Goal: Transaction & Acquisition: Purchase product/service

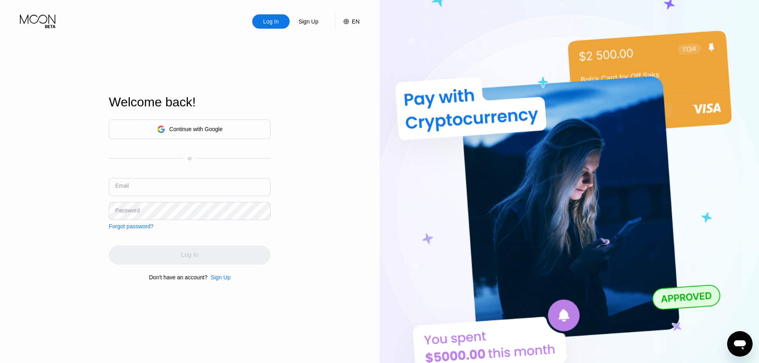
click at [209, 184] on input "text" at bounding box center [190, 187] width 162 height 18
paste input "[EMAIL_ADDRESS][DOMAIN_NAME]"
type input "[EMAIL_ADDRESS][DOMAIN_NAME]"
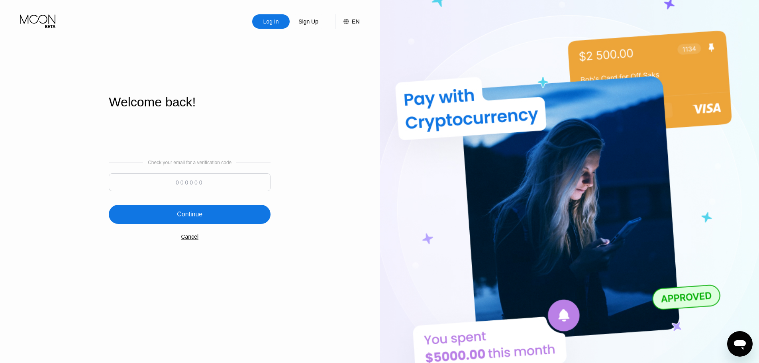
click at [203, 184] on input at bounding box center [190, 182] width 162 height 18
paste input "664307"
click at [210, 220] on div "Continue" at bounding box center [190, 214] width 162 height 19
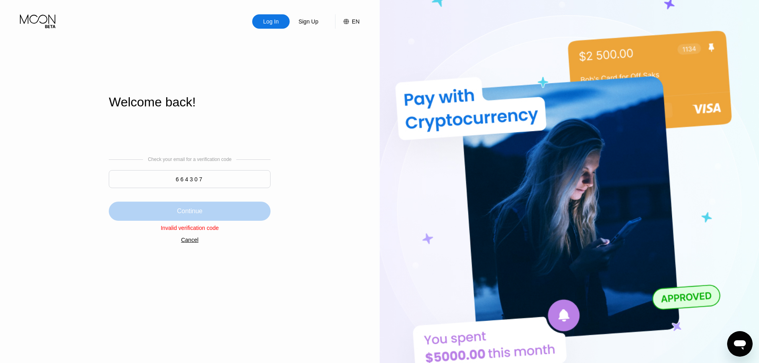
click at [220, 212] on div "Continue" at bounding box center [190, 211] width 162 height 19
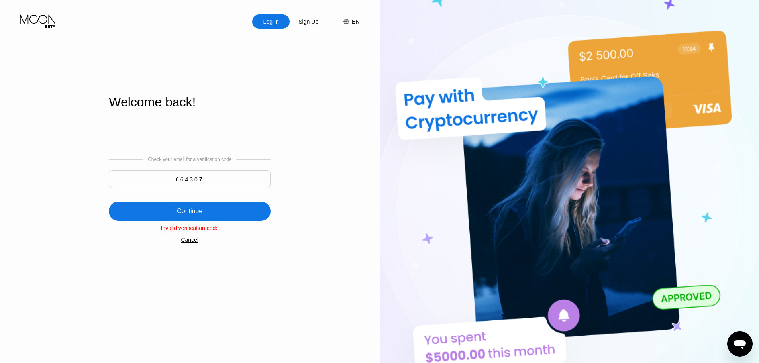
click at [216, 180] on input "664307" at bounding box center [190, 179] width 162 height 18
type input "66430"
paste input "664307"
type input "664307"
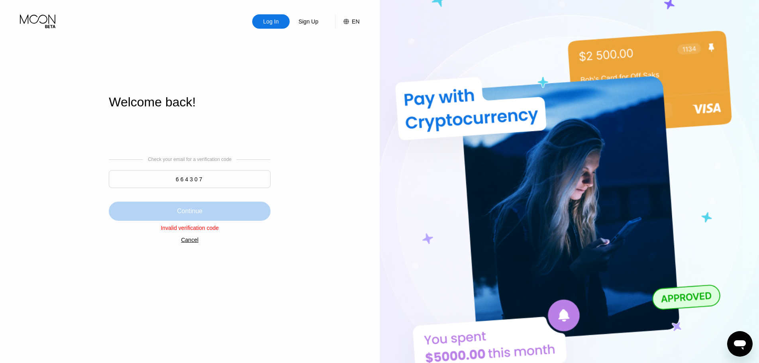
click at [230, 208] on div "Continue" at bounding box center [190, 211] width 162 height 19
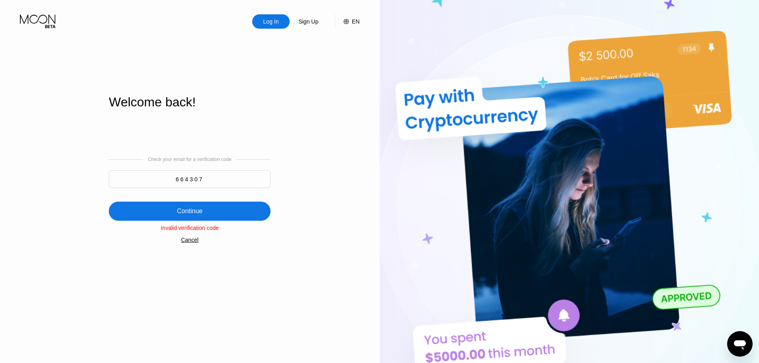
click at [195, 243] on div "Cancel" at bounding box center [190, 240] width 18 height 6
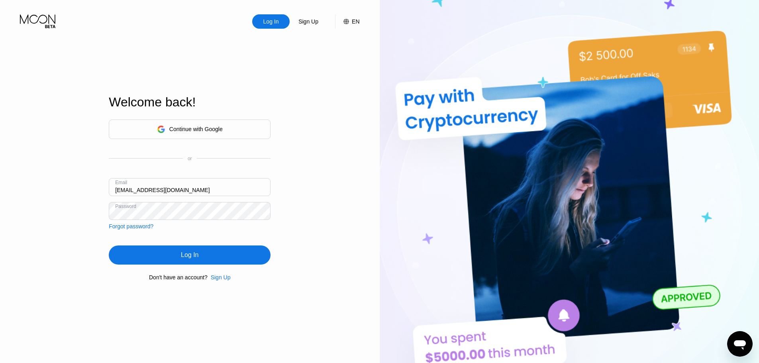
click at [201, 262] on div "Log In" at bounding box center [190, 254] width 162 height 19
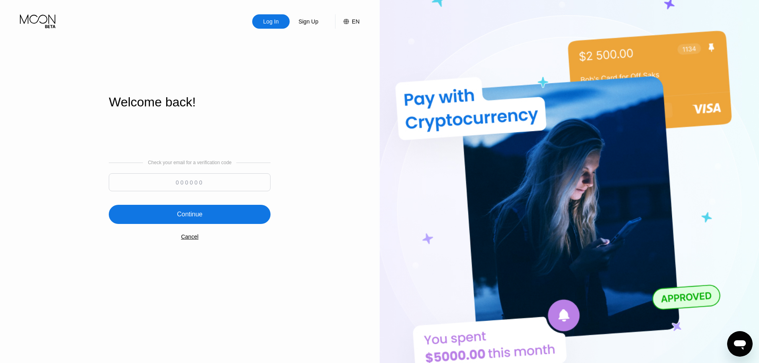
click at [194, 186] on input at bounding box center [190, 182] width 162 height 18
paste input "464083"
type input "464083"
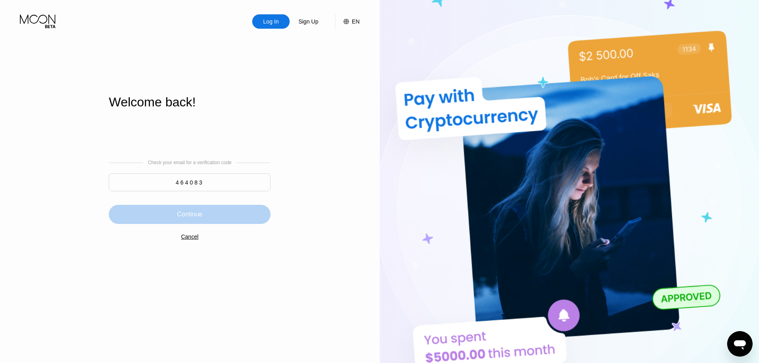
click at [212, 208] on div "Continue" at bounding box center [190, 214] width 162 height 19
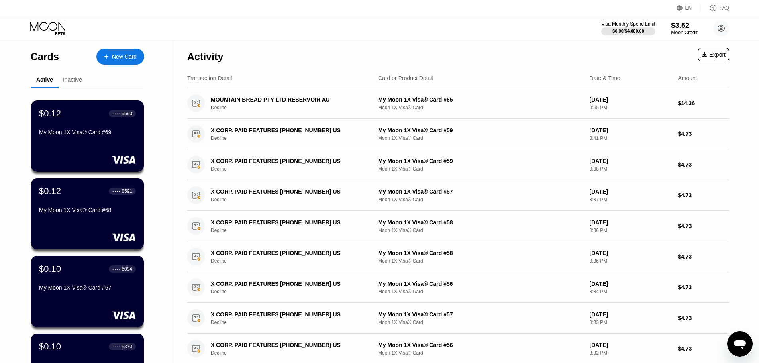
click at [681, 27] on div "$3.52" at bounding box center [684, 25] width 27 height 8
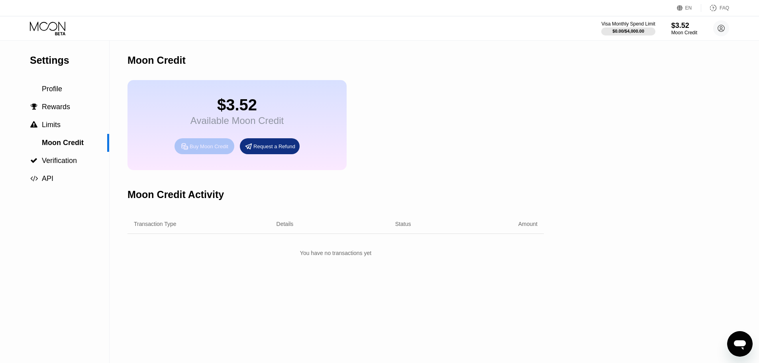
click at [218, 154] on div "Buy Moon Credit" at bounding box center [205, 146] width 60 height 16
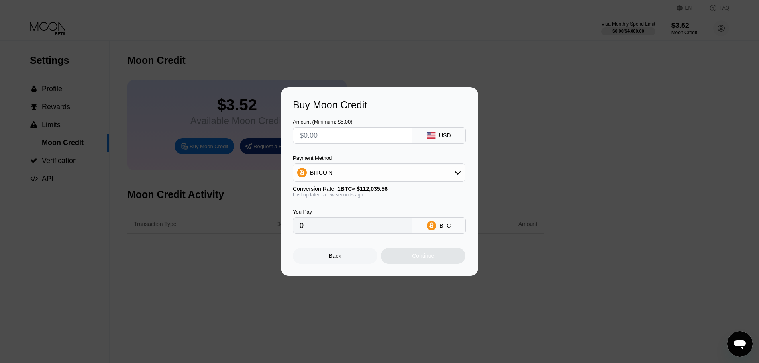
click at [347, 140] on input "text" at bounding box center [353, 136] width 106 height 16
type input "$10"
type input "0.00008926"
type input "$109"
type input "0.00097291"
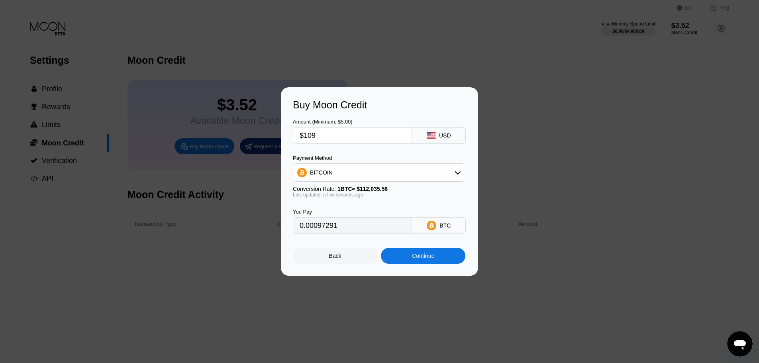
type input "$109"
click at [352, 177] on div "BITCOIN" at bounding box center [379, 173] width 172 height 16
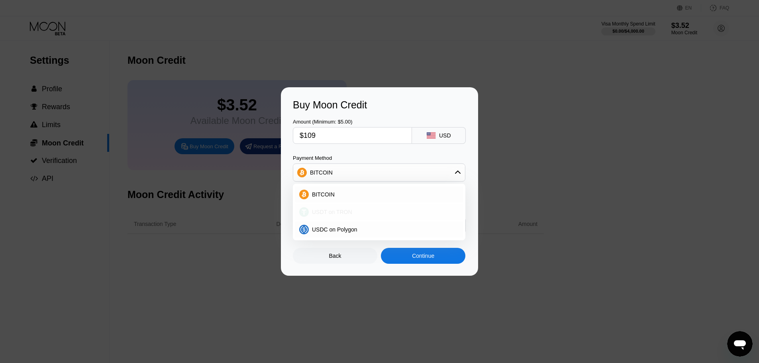
click at [339, 210] on span "USDT on TRON" at bounding box center [332, 212] width 40 height 6
type input "110.10"
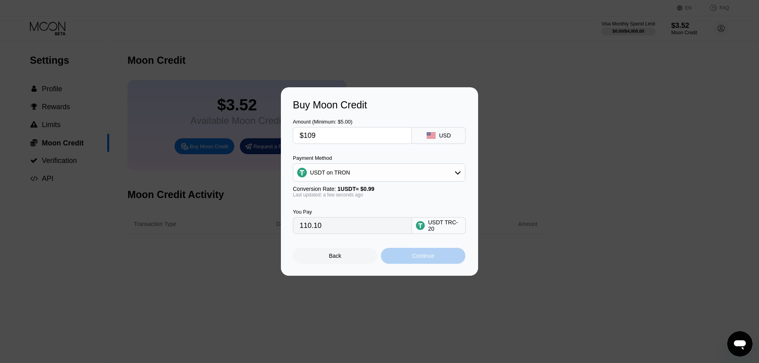
click at [419, 257] on div "Continue" at bounding box center [423, 256] width 22 height 6
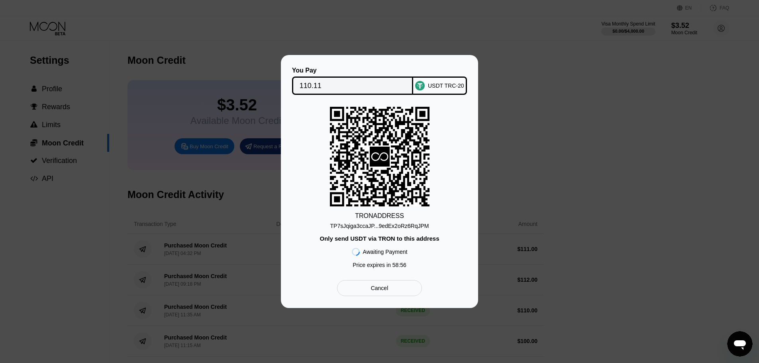
drag, startPoint x: 310, startPoint y: 85, endPoint x: 260, endPoint y: 91, distance: 50.6
click at [310, 85] on input "110.11" at bounding box center [353, 86] width 106 height 16
drag, startPoint x: 373, startPoint y: 224, endPoint x: 305, endPoint y: 240, distance: 69.5
click at [373, 224] on div "TP7sJqiga3ccaJP...9edEx2oRz6RqJPM" at bounding box center [379, 226] width 99 height 6
